Goal: Information Seeking & Learning: Learn about a topic

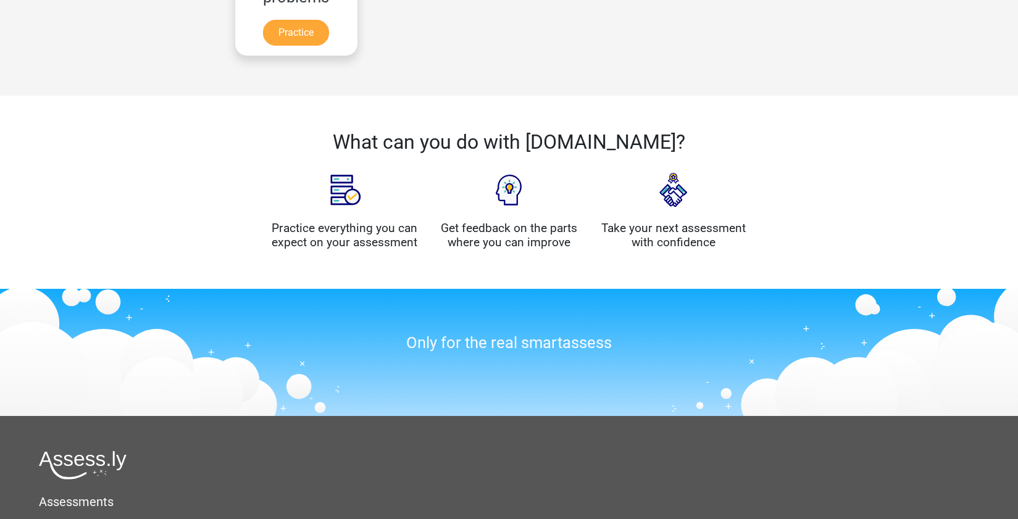
scroll to position [1052, 0]
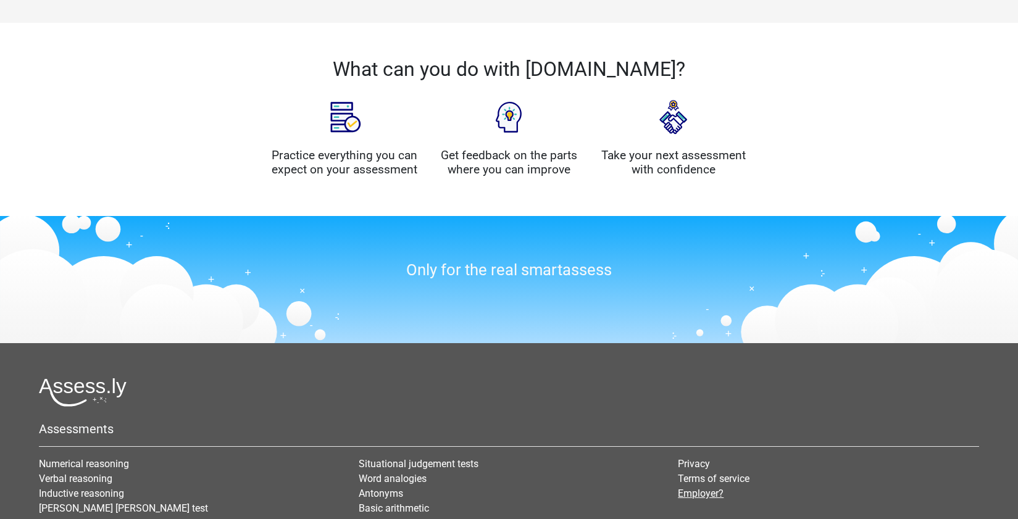
click at [713, 488] on link "Employer?" at bounding box center [701, 494] width 46 height 12
click at [702, 458] on link "Privacy" at bounding box center [694, 464] width 32 height 12
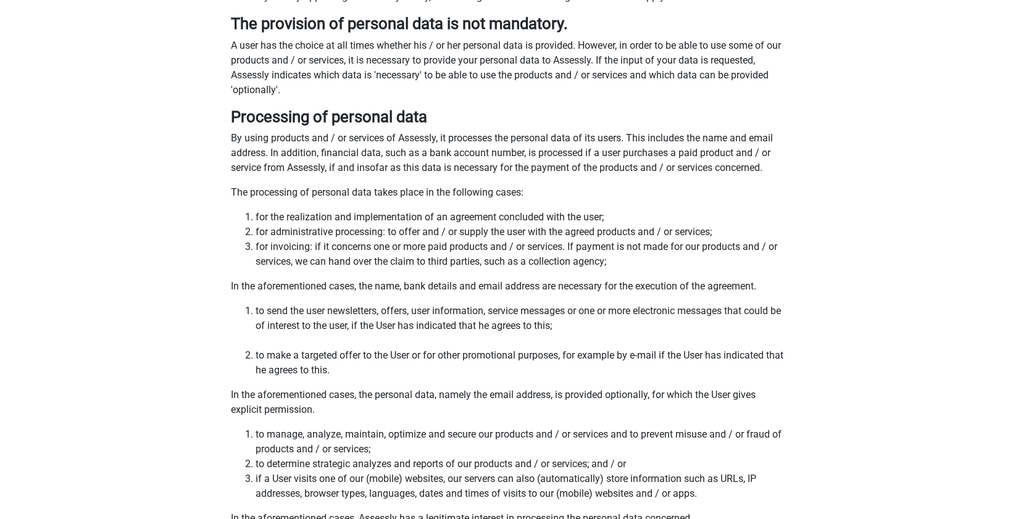
scroll to position [193, 0]
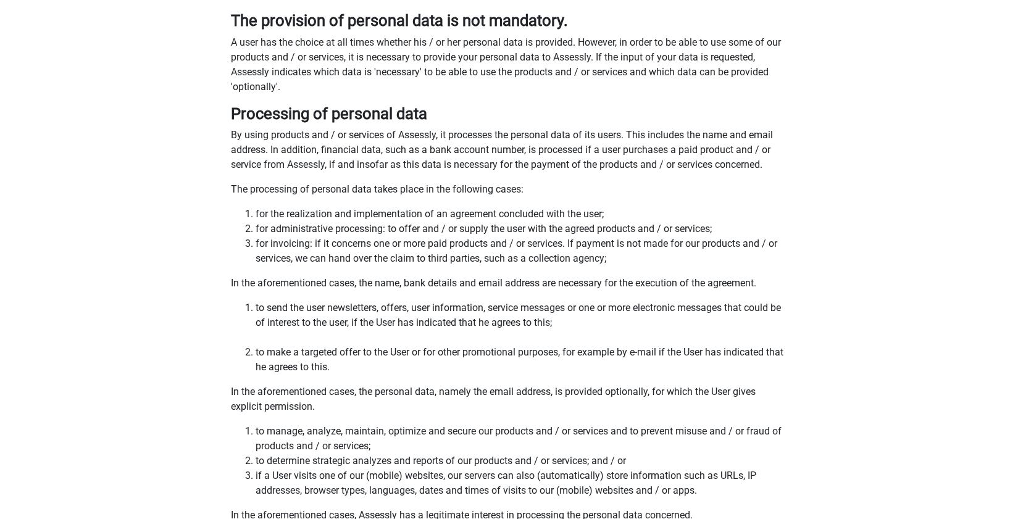
click at [261, 244] on li "for invoicing: if it concerns one or more paid products and / or services. If p…" at bounding box center [522, 252] width 532 height 30
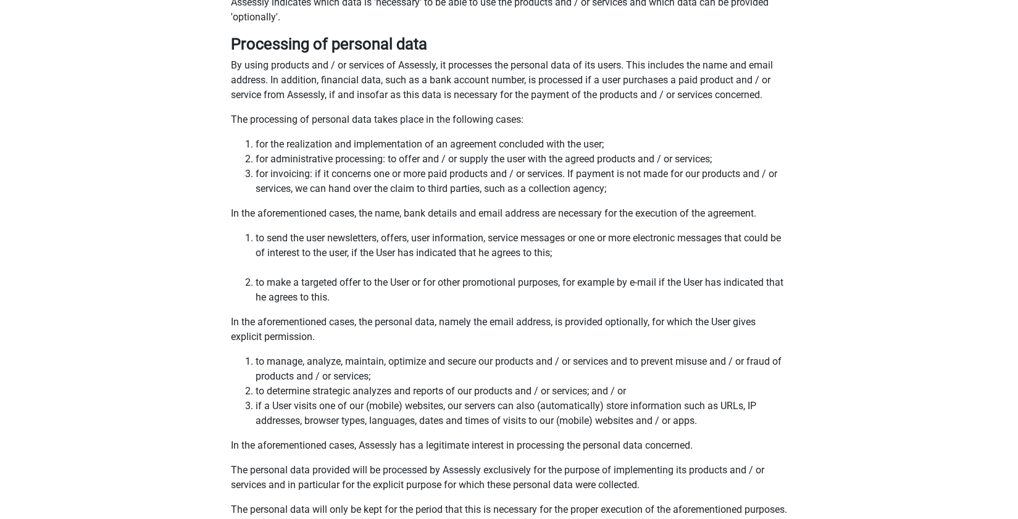
scroll to position [320, 0]
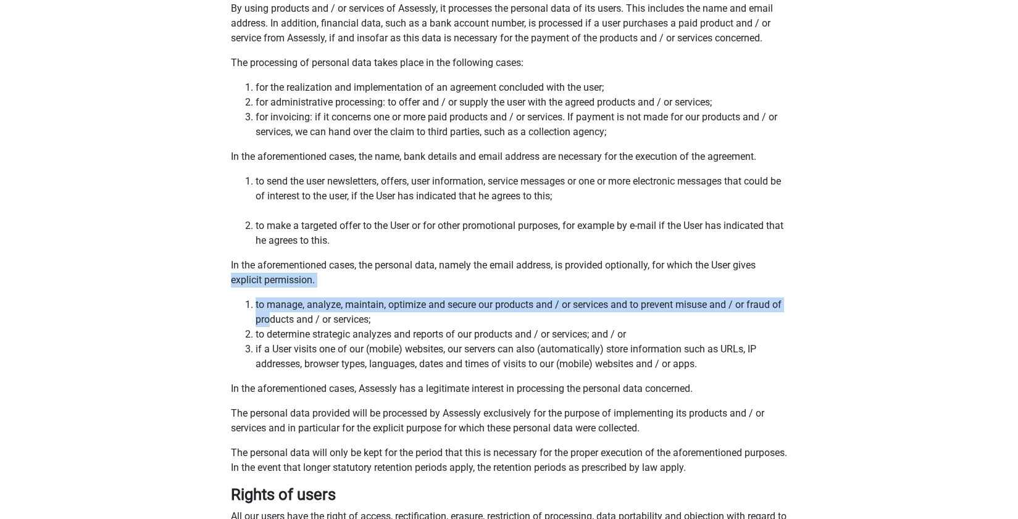
drag, startPoint x: 225, startPoint y: 279, endPoint x: 271, endPoint y: 322, distance: 62.9
click at [271, 322] on div "Introduction This Privacy Policy applies to the processing of personal data of …" at bounding box center [509, 323] width 587 height 1112
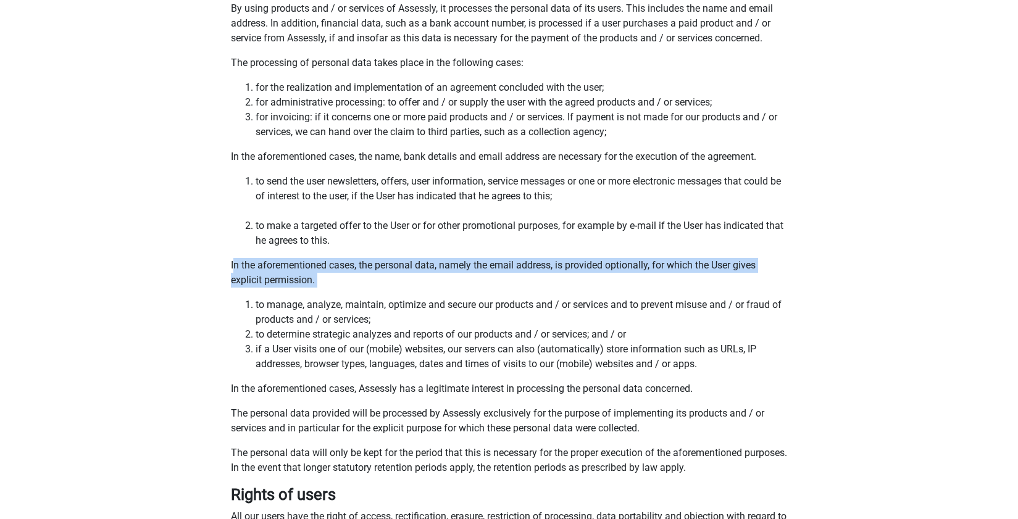
drag, startPoint x: 232, startPoint y: 259, endPoint x: 259, endPoint y: 290, distance: 40.7
click at [259, 291] on div "Introduction This Privacy Policy applies to the processing of personal data of …" at bounding box center [509, 323] width 587 height 1112
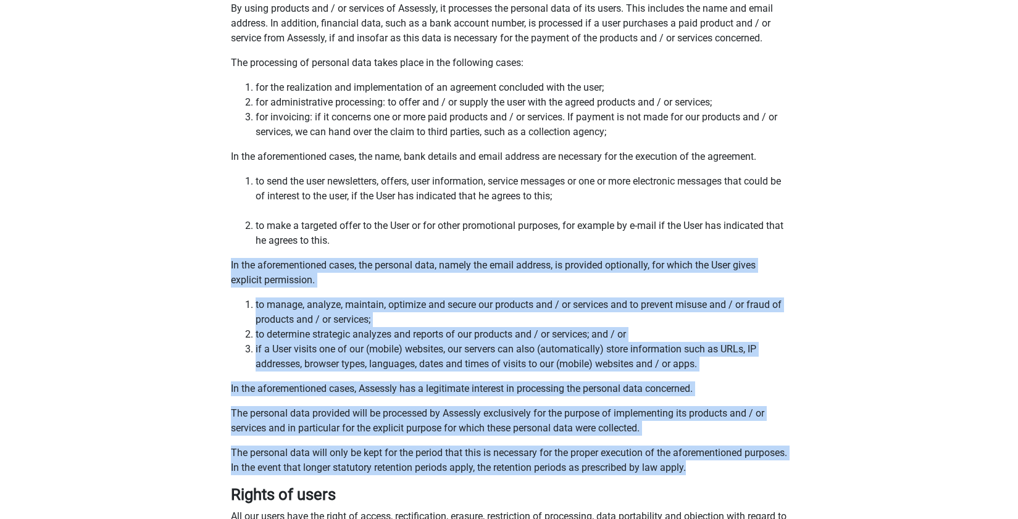
drag, startPoint x: 226, startPoint y: 264, endPoint x: 598, endPoint y: 482, distance: 431.3
click at [598, 482] on div "Introduction This Privacy Policy applies to the processing of personal data of …" at bounding box center [509, 323] width 587 height 1112
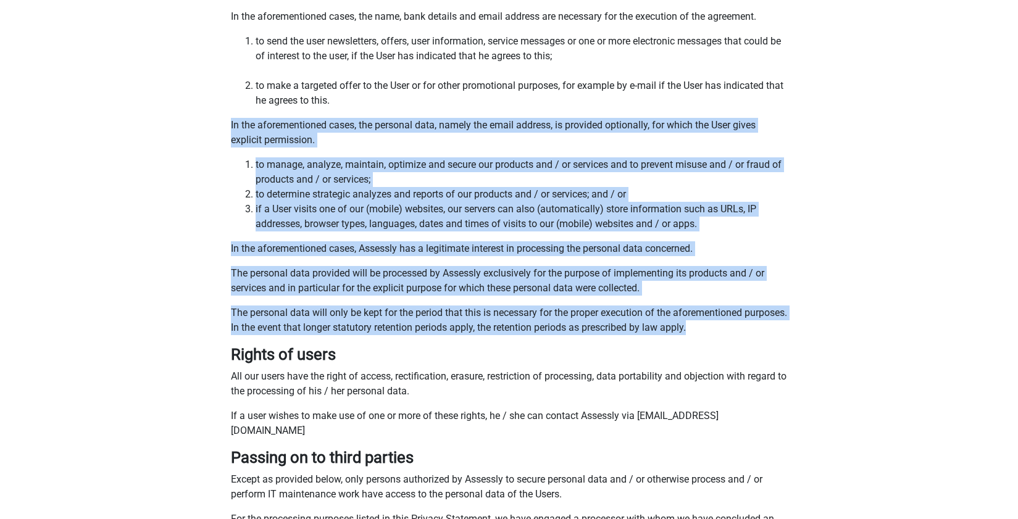
scroll to position [466, 0]
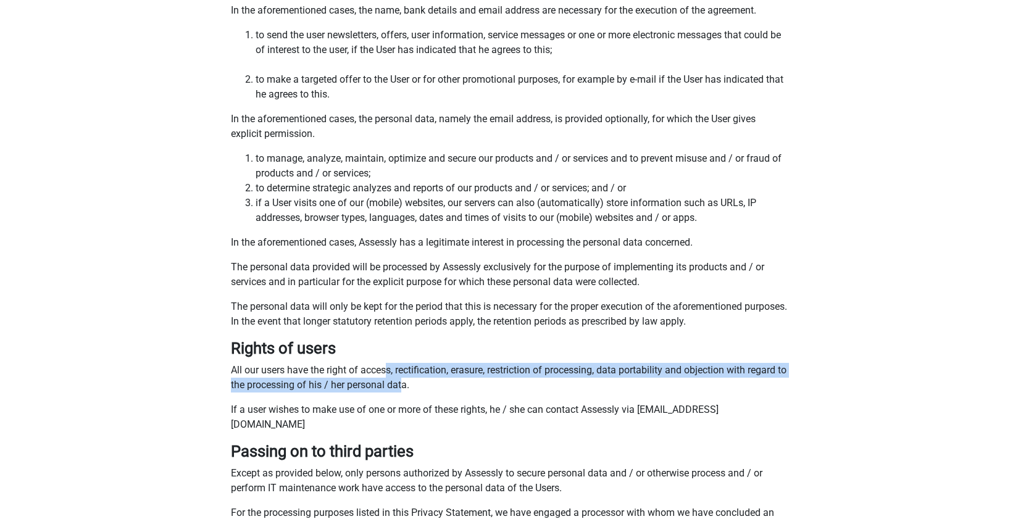
drag, startPoint x: 385, startPoint y: 372, endPoint x: 414, endPoint y: 382, distance: 30.1
click at [414, 382] on p "All our users have the right of access, rectification, erasure, restriction of …" at bounding box center [509, 378] width 557 height 30
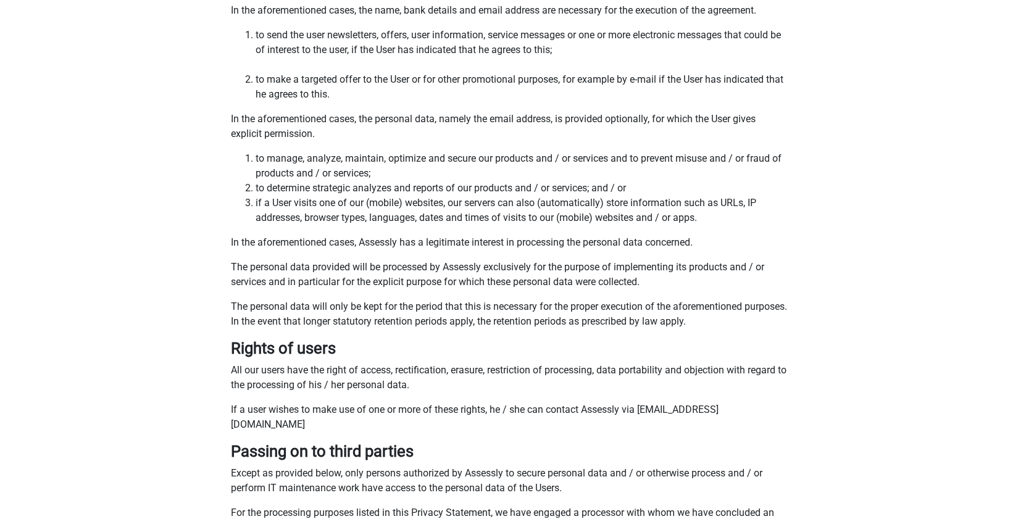
click at [361, 352] on h3 "Rights of users" at bounding box center [509, 348] width 557 height 19
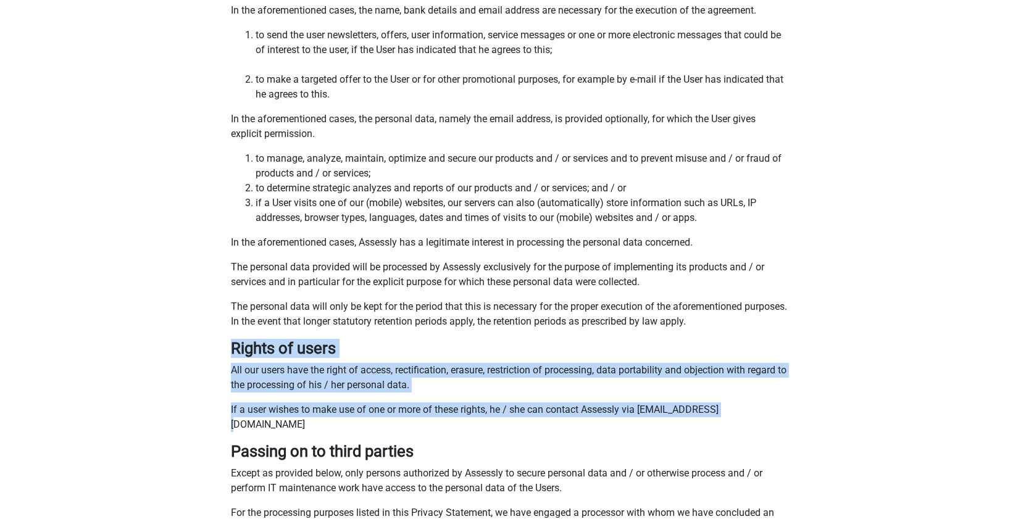
drag, startPoint x: 230, startPoint y: 347, endPoint x: 756, endPoint y: 414, distance: 530.4
click at [756, 414] on div "Introduction This Privacy Policy applies to the processing of personal data of …" at bounding box center [509, 176] width 587 height 1112
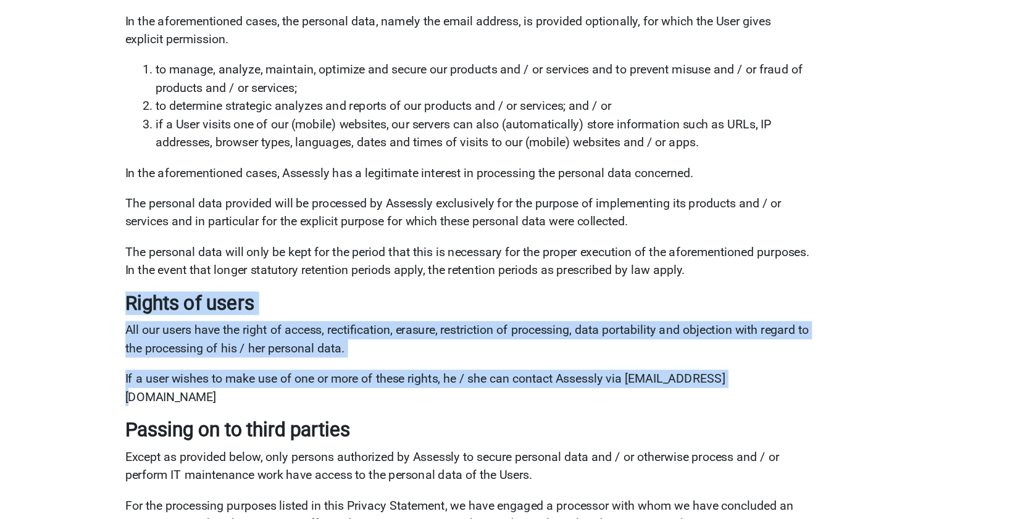
scroll to position [477, 0]
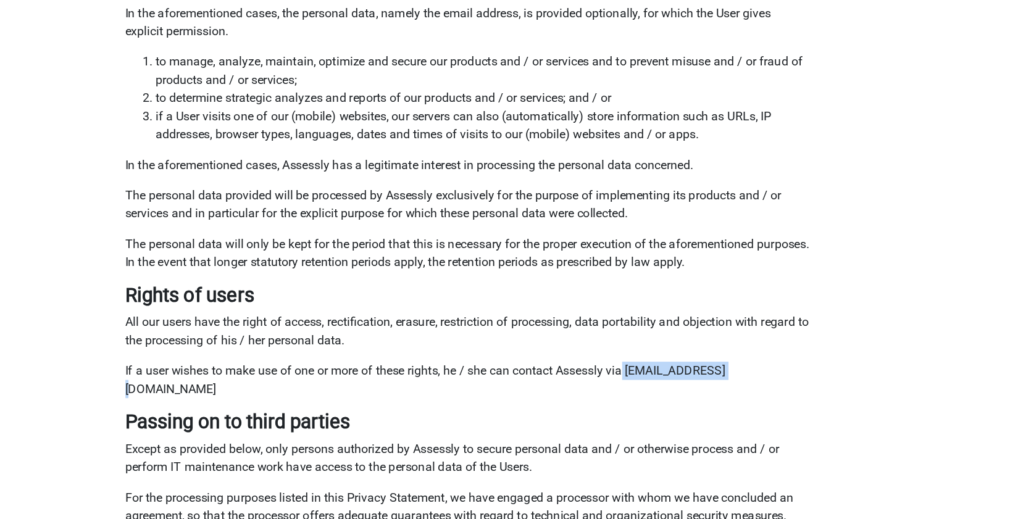
drag, startPoint x: 639, startPoint y: 396, endPoint x: 717, endPoint y: 405, distance: 78.3
click at [717, 405] on p "If a user wishes to make use of one or more of these rights, he / she can conta…" at bounding box center [509, 407] width 557 height 30
copy p "jelmer@assess.ly"
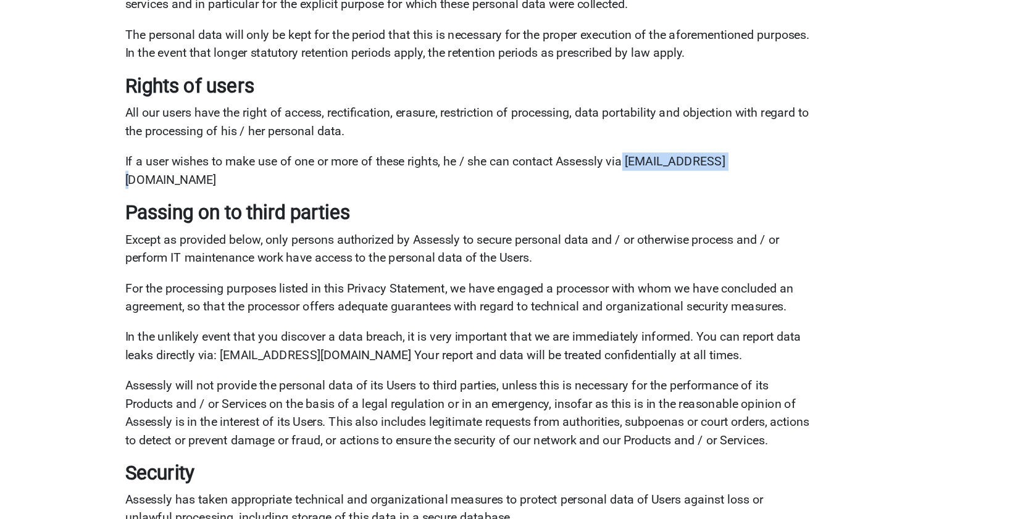
scroll to position [668, 0]
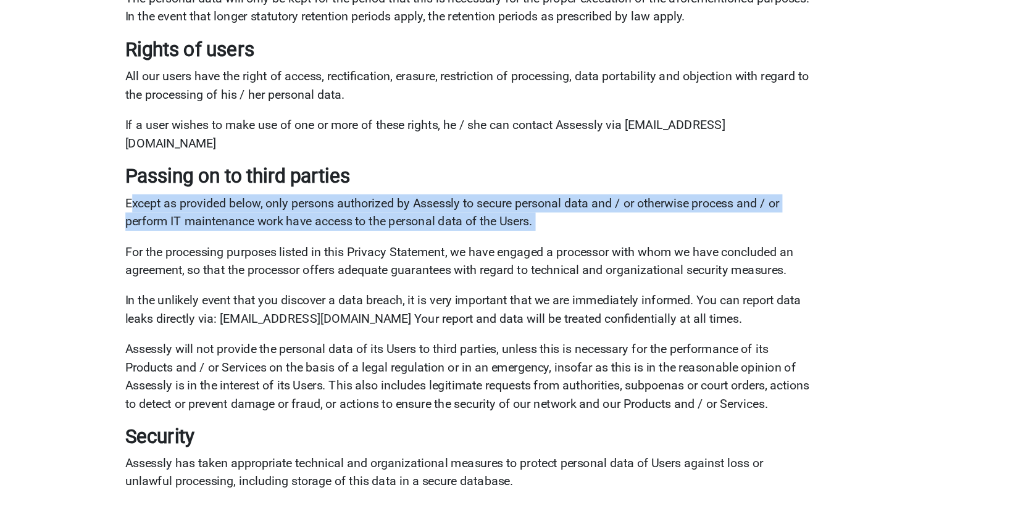
drag, startPoint x: 235, startPoint y: 246, endPoint x: 322, endPoint y: 278, distance: 93.2
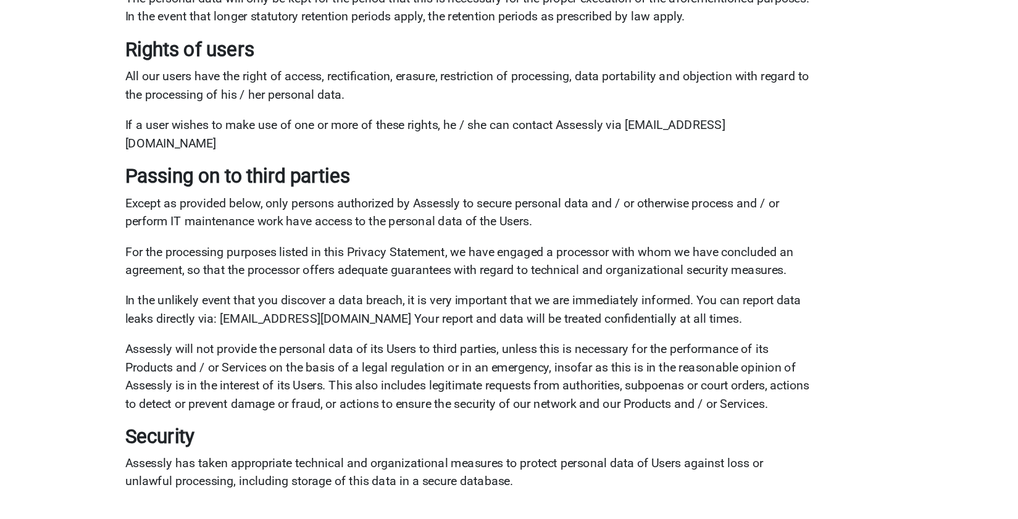
click at [338, 255] on p "Except as provided below, only persons authorized by Assessly to secure persona…" at bounding box center [509, 270] width 557 height 30
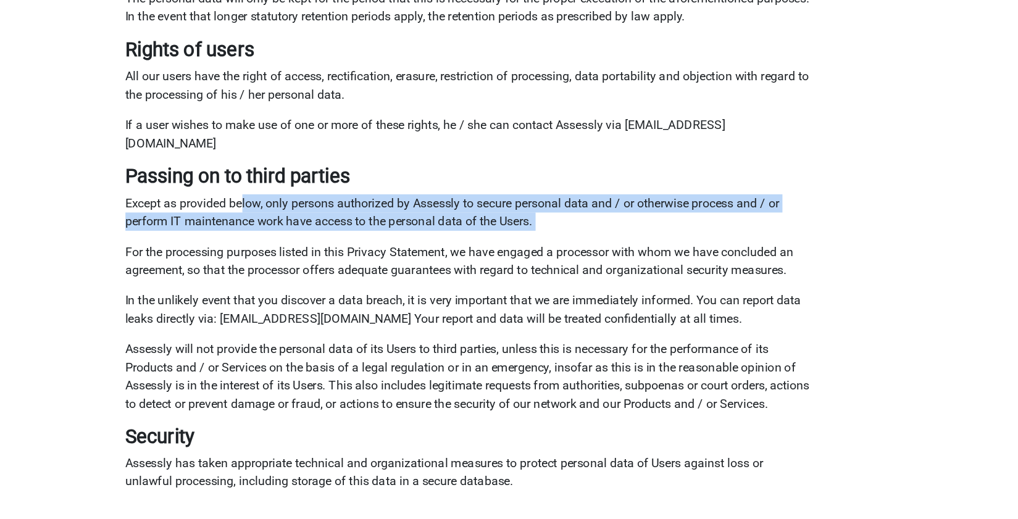
drag, startPoint x: 326, startPoint y: 251, endPoint x: 364, endPoint y: 272, distance: 42.8
click at [369, 256] on p "Except as provided below, only persons authorized by Assessly to secure persona…" at bounding box center [509, 270] width 557 height 30
drag, startPoint x: 375, startPoint y: 243, endPoint x: 558, endPoint y: 268, distance: 184.5
click at [558, 268] on p "Except as provided below, only persons authorized by Assessly to secure persona…" at bounding box center [509, 270] width 557 height 30
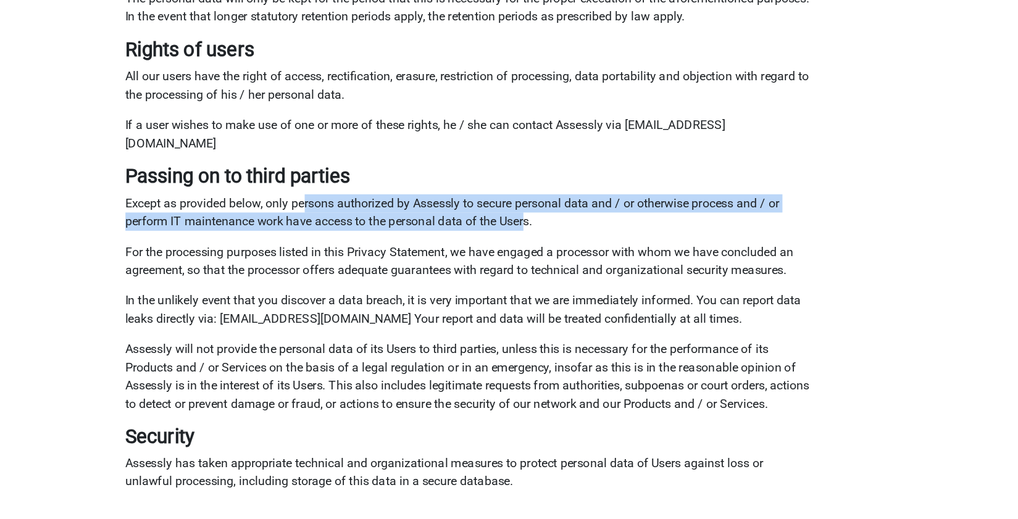
click at [500, 259] on p "Except as provided below, only persons authorized by Assessly to secure persona…" at bounding box center [509, 270] width 557 height 30
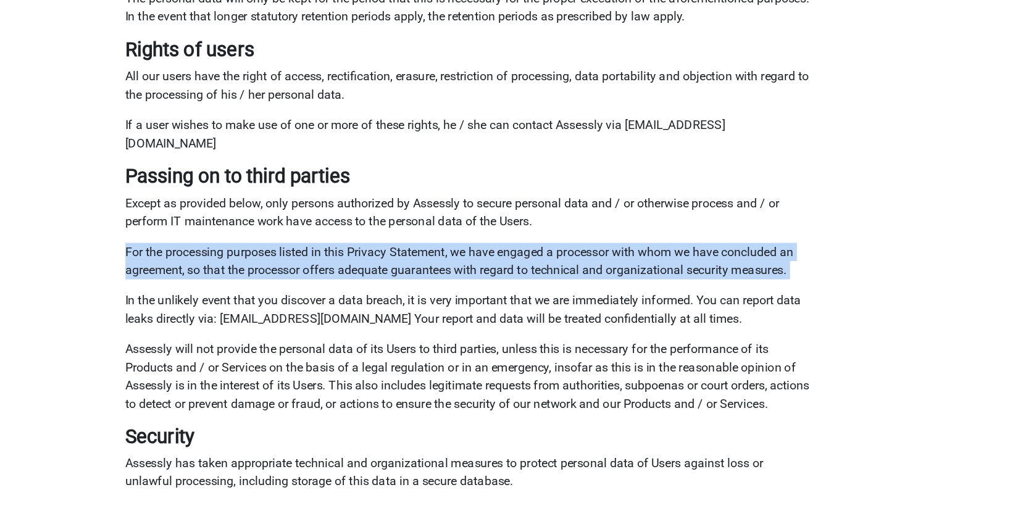
drag, startPoint x: 217, startPoint y: 290, endPoint x: 440, endPoint y: 309, distance: 224.4
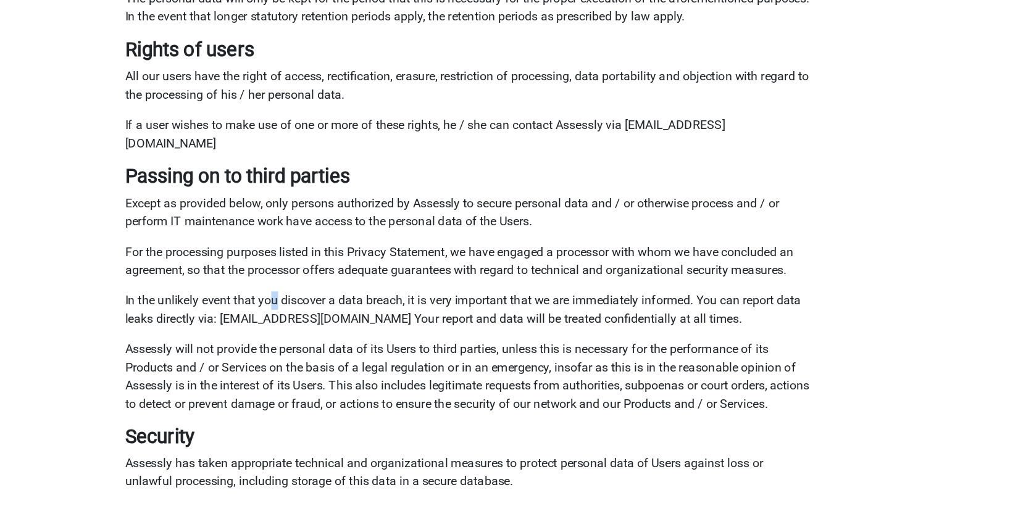
click at [351, 334] on p "In the unlikely event that you discover a data breach, it is very important tha…" at bounding box center [509, 349] width 557 height 30
click at [333, 334] on p "In the unlikely event that you discover a data breach, it is very important tha…" at bounding box center [509, 349] width 557 height 30
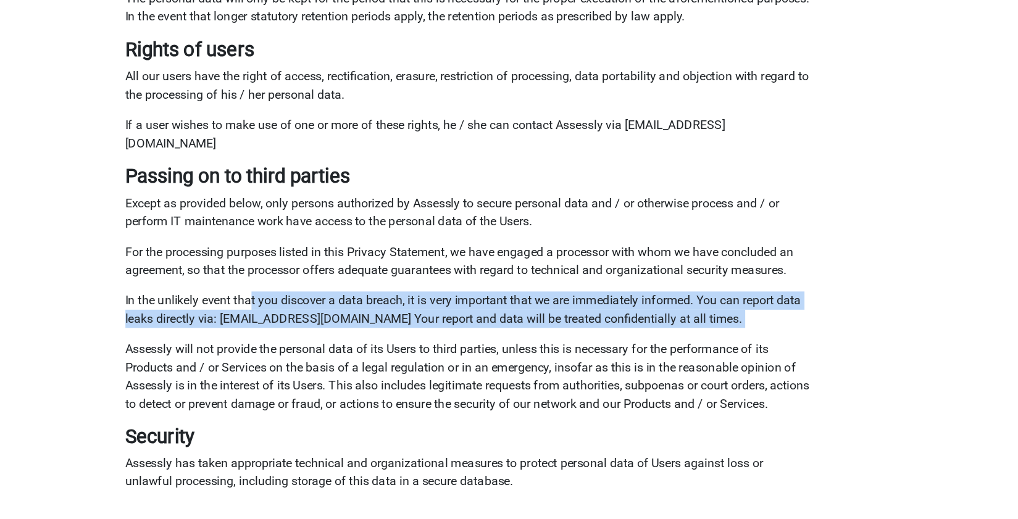
drag, startPoint x: 333, startPoint y: 327, endPoint x: 395, endPoint y: 350, distance: 65.3
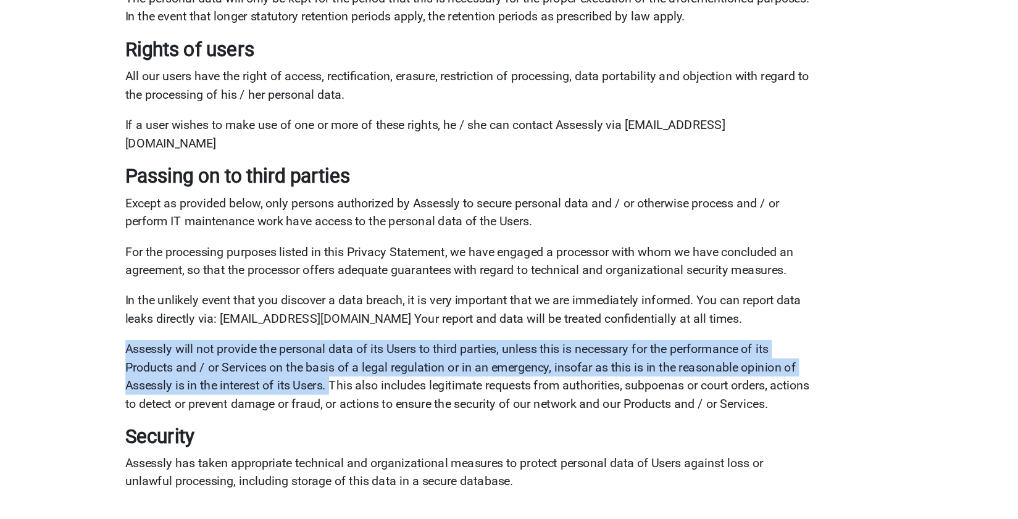
drag, startPoint x: 227, startPoint y: 364, endPoint x: 400, endPoint y: 397, distance: 176.1
click at [400, 397] on p "Assessly will not provide the personal data of its Users to third parties, unle…" at bounding box center [509, 403] width 557 height 59
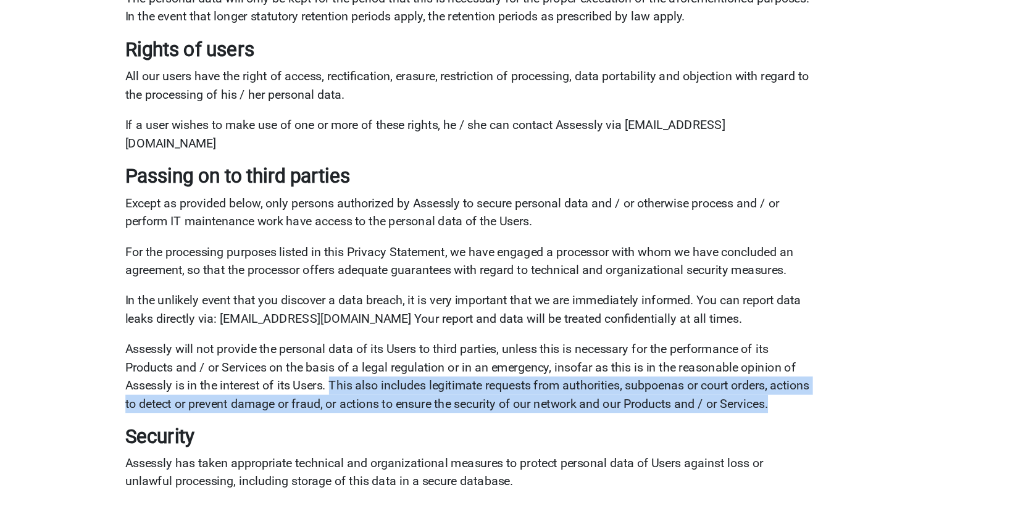
drag, startPoint x: 400, startPoint y: 397, endPoint x: 438, endPoint y: 420, distance: 44.6
click at [438, 420] on p "Assessly will not provide the personal data of its Users to third parties, unle…" at bounding box center [509, 403] width 557 height 59
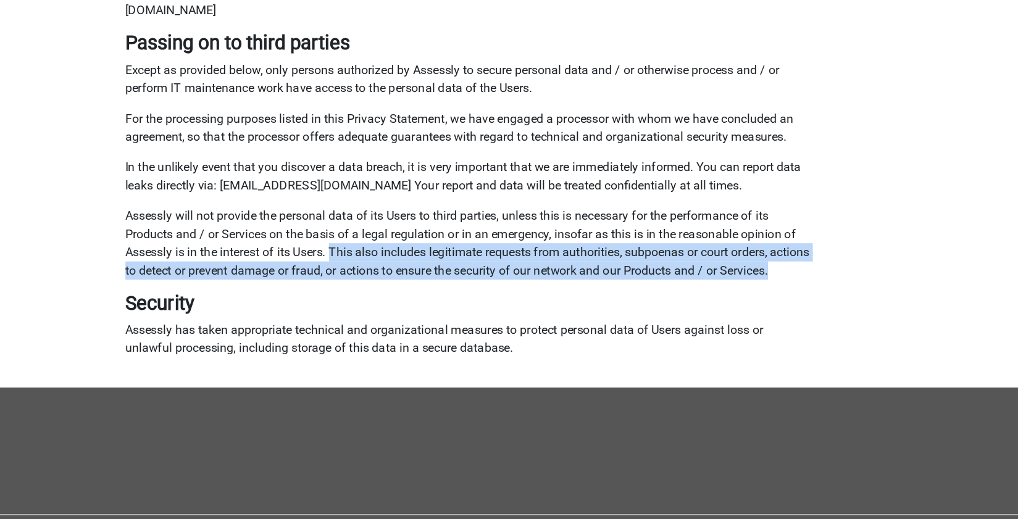
scroll to position [793, 0]
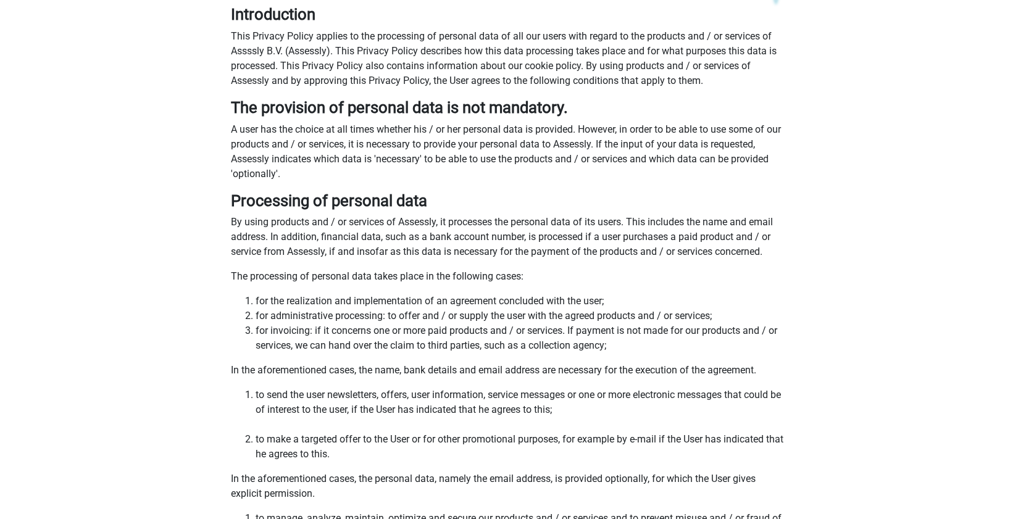
scroll to position [0, 0]
